Goal: Find specific fact: Find specific fact

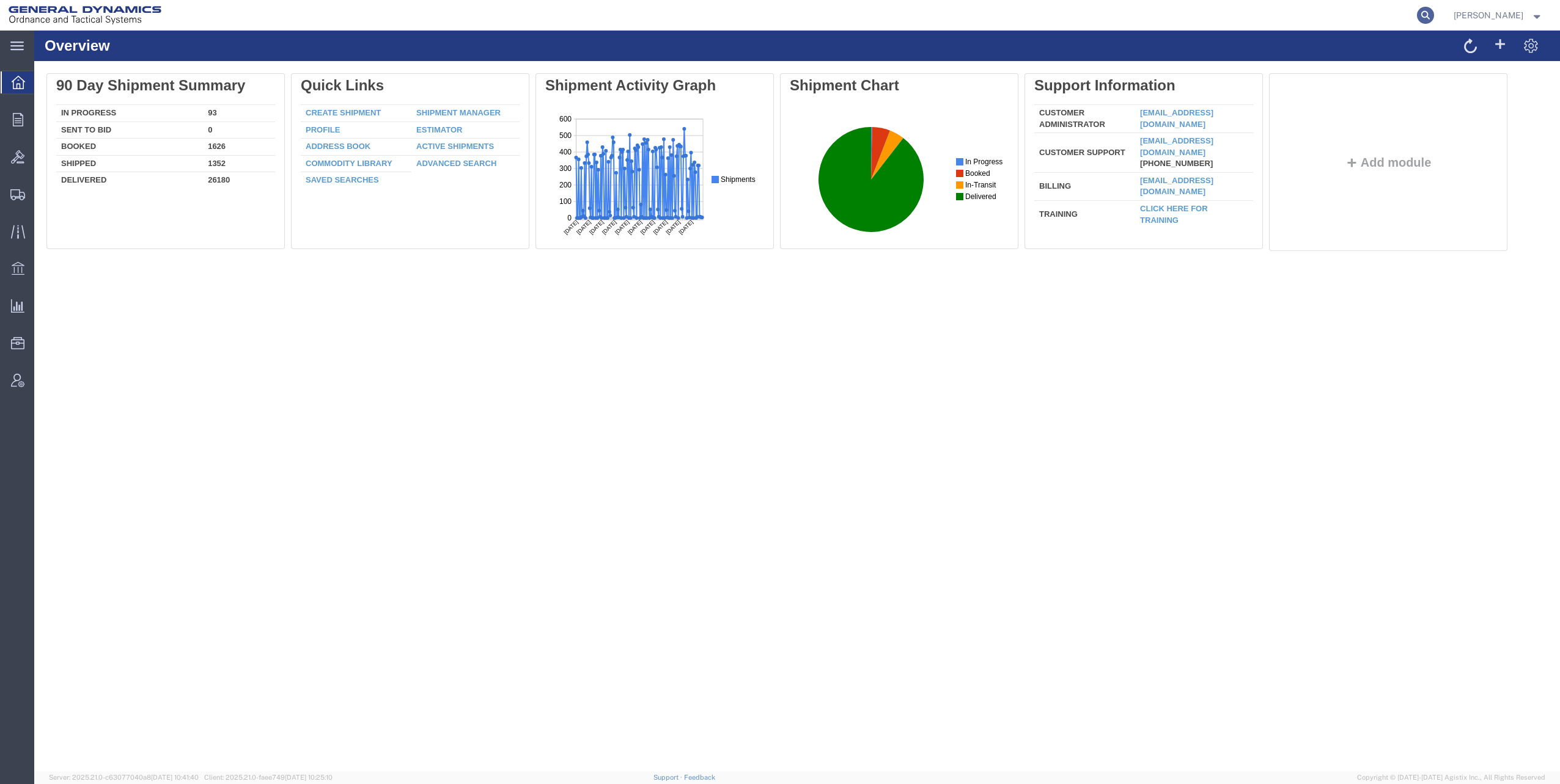
click at [1430, 16] on icon at bounding box center [1425, 15] width 17 height 17
paste input "57135932"
type input "57135932"
